Goal: Register for event/course

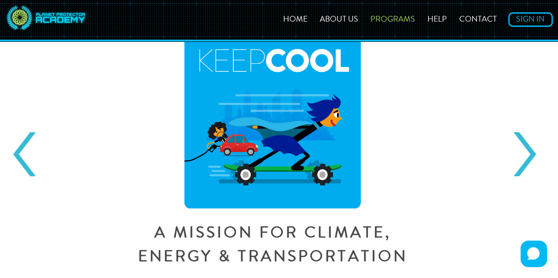
scroll to position [59, 0]
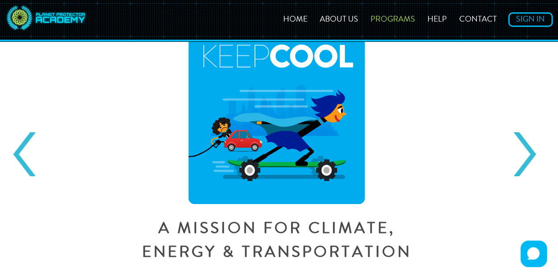
click at [536, 162] on link "Next" at bounding box center [525, 154] width 22 height 44
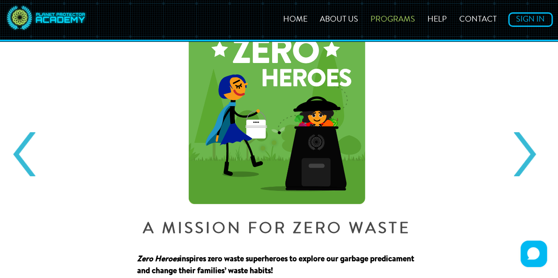
click at [531, 161] on link "Next" at bounding box center [525, 154] width 22 height 44
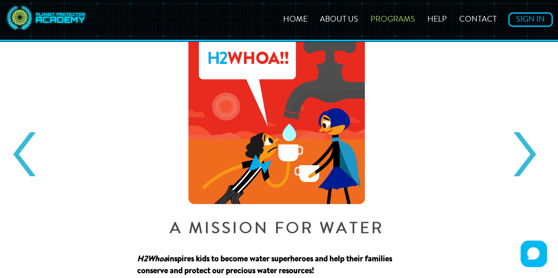
click at [529, 163] on link "Next" at bounding box center [525, 154] width 22 height 44
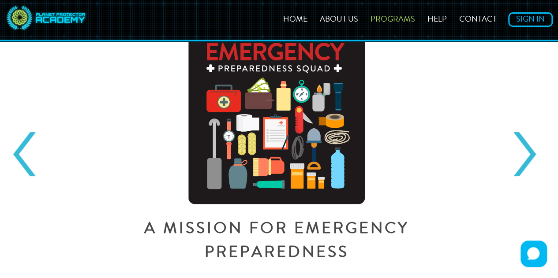
click at [531, 163] on link "Next" at bounding box center [525, 154] width 22 height 44
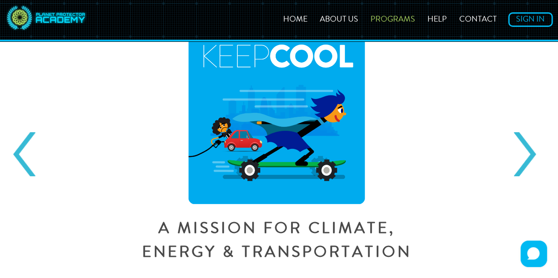
click at [25, 157] on link "Prev" at bounding box center [24, 154] width 22 height 44
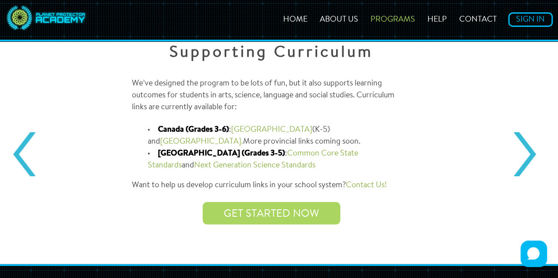
scroll to position [786, 0]
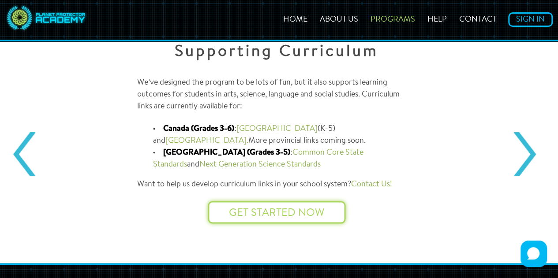
click at [312, 218] on link "Get started now" at bounding box center [276, 213] width 95 height 11
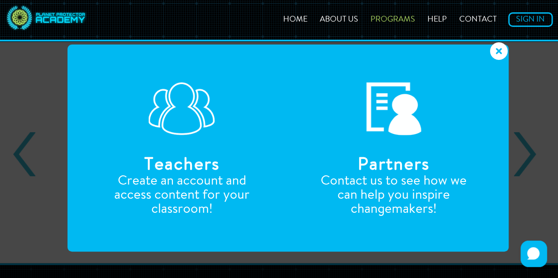
click at [504, 50] on icon at bounding box center [499, 51] width 18 height 18
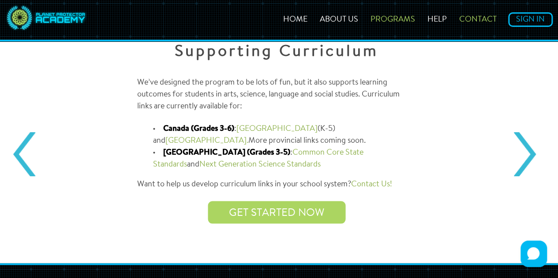
click at [484, 16] on link "Contact" at bounding box center [478, 20] width 48 height 8
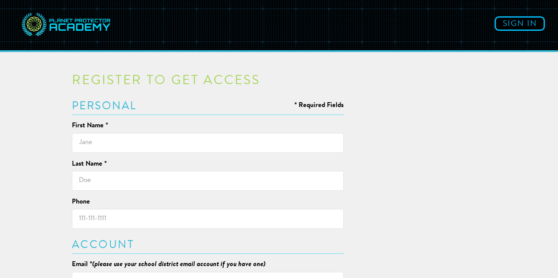
type input "[EMAIL_ADDRESS][DOMAIN_NAME]"
click at [151, 143] on input "text" at bounding box center [208, 143] width 272 height 20
type input "[PERSON_NAME]"
type input "Forrer"
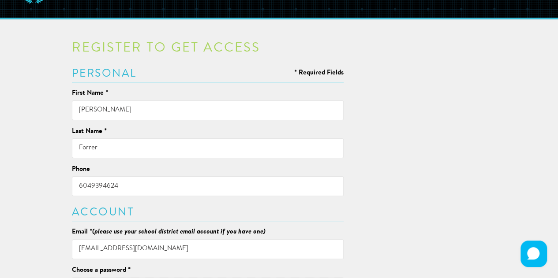
scroll to position [33, 0]
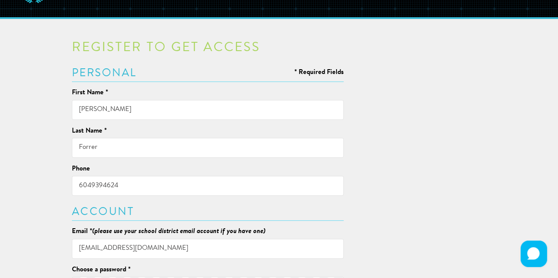
click at [125, 185] on input "6049394624" at bounding box center [208, 186] width 272 height 20
type input "6048039679"
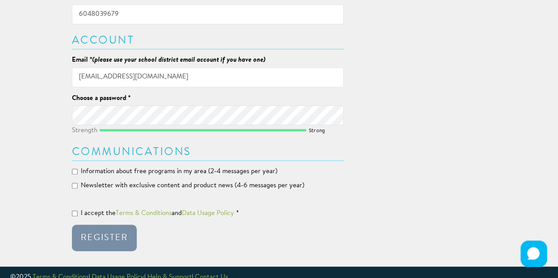
scroll to position [215, 0]
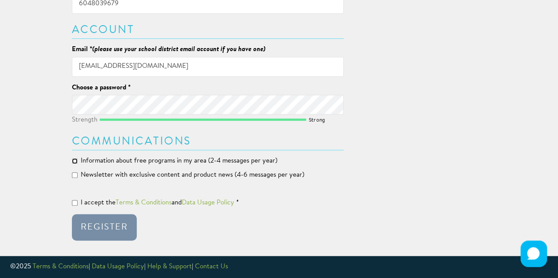
click at [77, 160] on input "Information about free programs in my area (2-4 messages per year)" at bounding box center [75, 161] width 6 height 6
checkbox input "true"
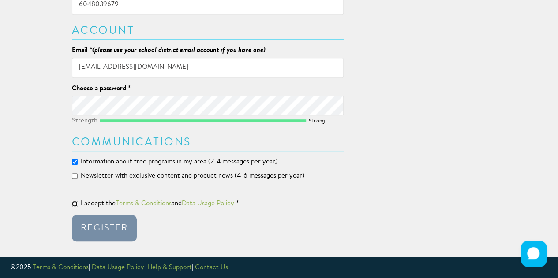
click at [77, 203] on input "I accept the Terms & Conditions and Data Usage Policy *" at bounding box center [75, 204] width 6 height 6
checkbox input "true"
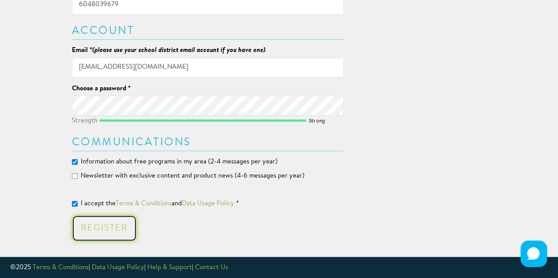
click at [114, 230] on div "Register" at bounding box center [104, 228] width 47 height 9
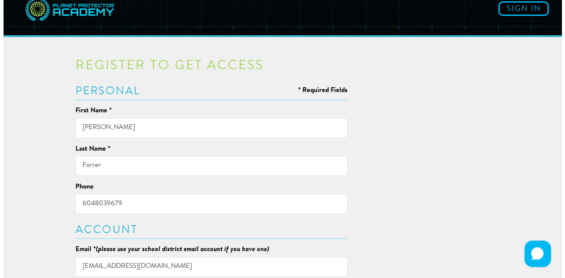
scroll to position [0, 0]
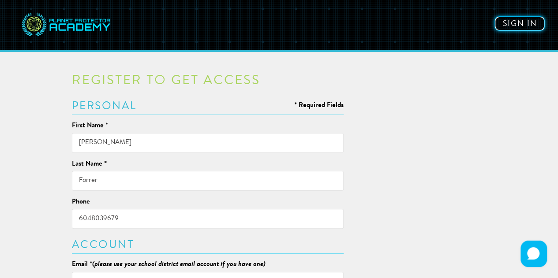
click at [527, 24] on link "Sign in" at bounding box center [520, 23] width 50 height 15
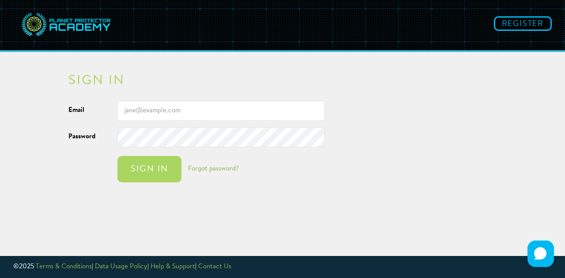
type input "iforrer@sd43.bc.ca"
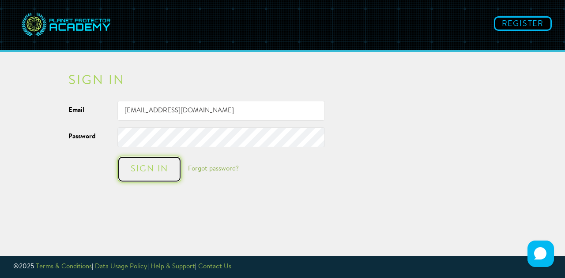
click at [161, 172] on div "Sign in" at bounding box center [149, 169] width 46 height 9
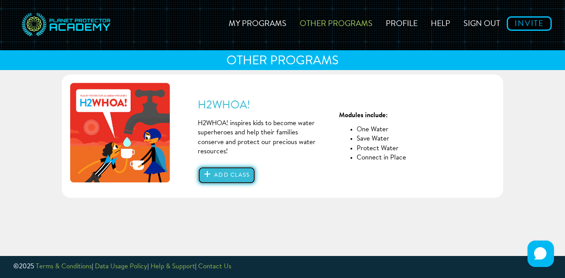
click at [222, 176] on button "Add class" at bounding box center [227, 176] width 58 height 18
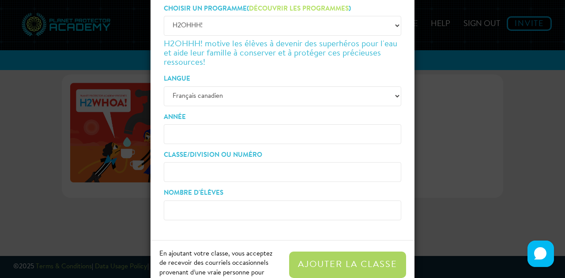
scroll to position [60, 0]
click at [246, 134] on input "Année" at bounding box center [282, 134] width 237 height 20
type input "3"
click at [307, 171] on input "Classe/Division ou numéro" at bounding box center [282, 172] width 237 height 20
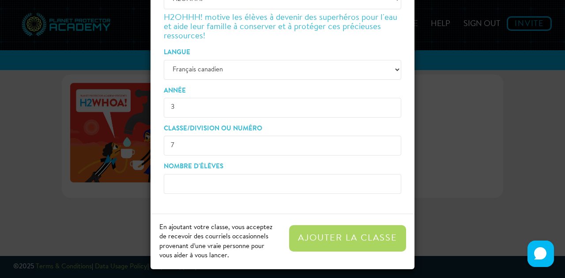
scroll to position [86, 0]
type input "7"
click at [215, 180] on input "Nombre d'élèves" at bounding box center [282, 184] width 237 height 20
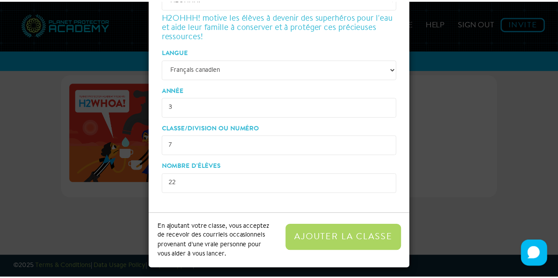
scroll to position [90, 0]
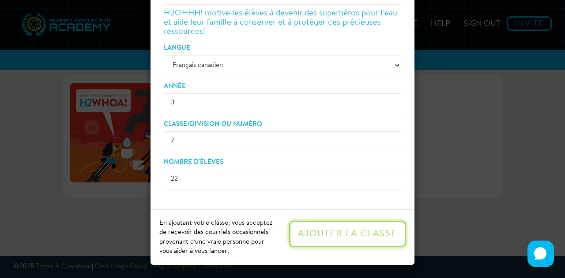
type input "22"
click at [368, 238] on button "Ajouter la classe" at bounding box center [347, 234] width 117 height 26
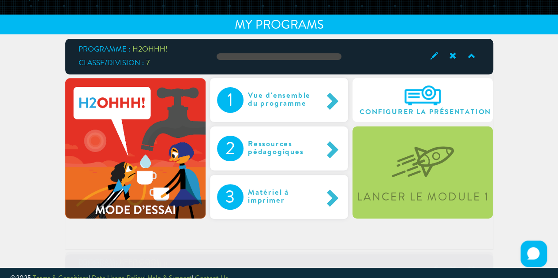
scroll to position [42, 0]
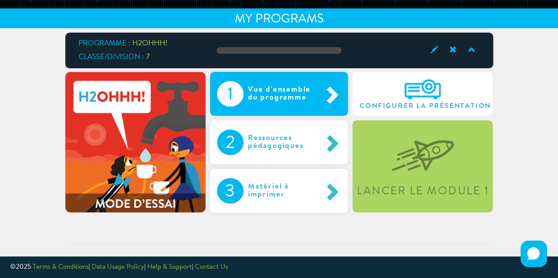
click at [335, 96] on span at bounding box center [331, 94] width 19 height 19
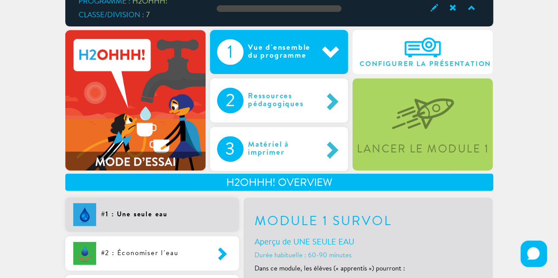
scroll to position [87, 0]
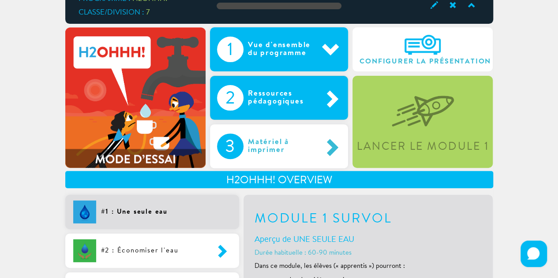
click at [297, 102] on div "Ressources pédagogiques" at bounding box center [283, 98] width 79 height 26
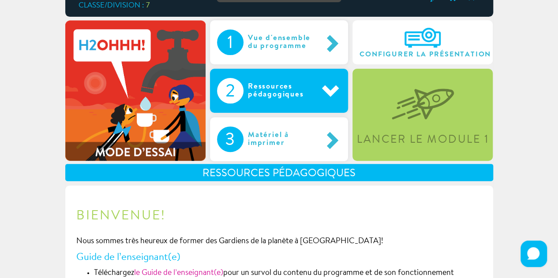
scroll to position [93, 0]
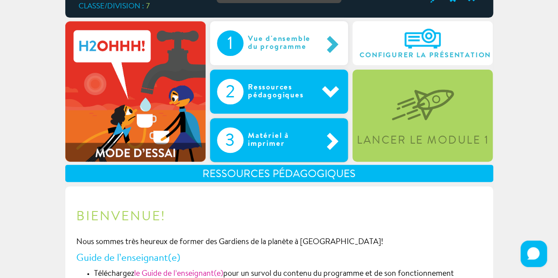
click at [305, 147] on div "Matériel à imprimer" at bounding box center [283, 141] width 79 height 26
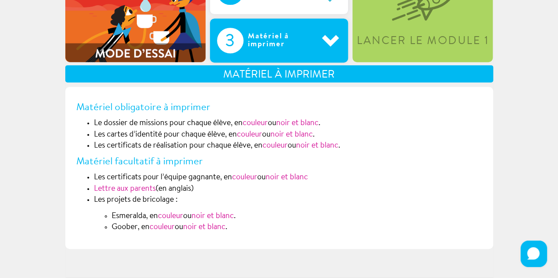
scroll to position [196, 0]
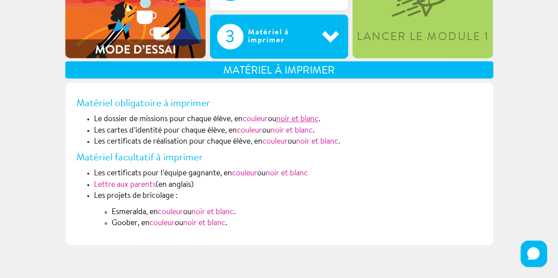
click at [305, 116] on link "noir et blanc" at bounding box center [297, 120] width 42 height 8
click at [265, 122] on link "couleur" at bounding box center [255, 120] width 25 height 8
click at [255, 131] on link "couleur" at bounding box center [249, 131] width 25 height 8
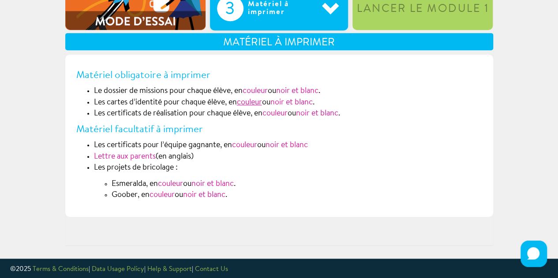
scroll to position [224, 0]
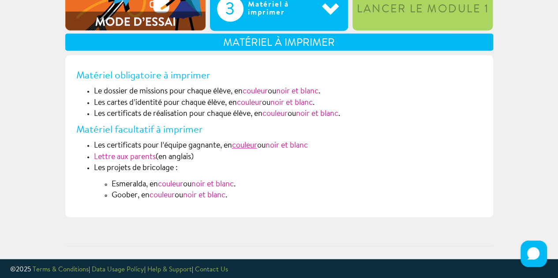
click at [248, 146] on link "couleur" at bounding box center [244, 146] width 25 height 8
click at [277, 114] on link "couleur" at bounding box center [275, 114] width 25 height 8
click at [138, 158] on link "Lettre aux parents" at bounding box center [125, 158] width 62 height 8
click at [167, 183] on link "couleur" at bounding box center [170, 185] width 25 height 8
click at [168, 197] on link "couleur" at bounding box center [162, 196] width 25 height 8
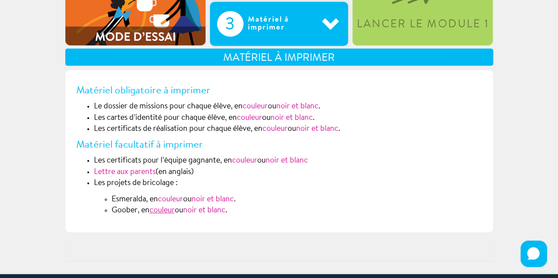
scroll to position [189, 0]
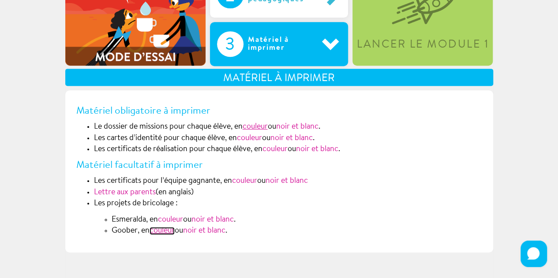
click at [260, 128] on link "couleur" at bounding box center [255, 127] width 25 height 8
